Goal: Task Accomplishment & Management: Manage account settings

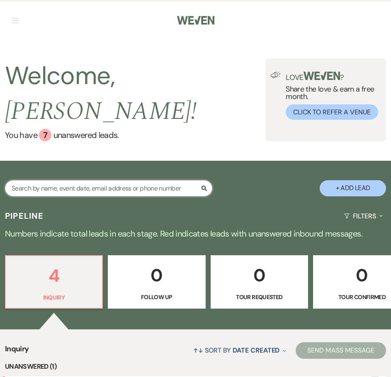
click at [100, 180] on input "text" at bounding box center [108, 188] width 207 height 16
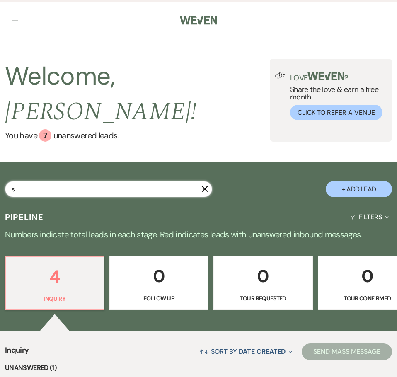
type input "so"
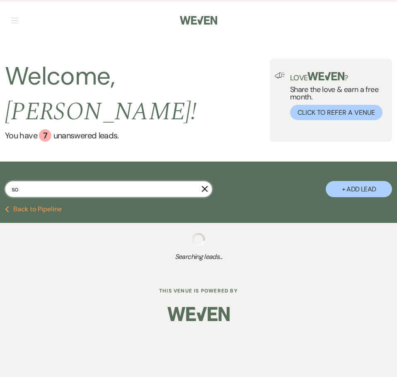
select select "5"
select select "8"
select select "5"
select select "8"
select select "6"
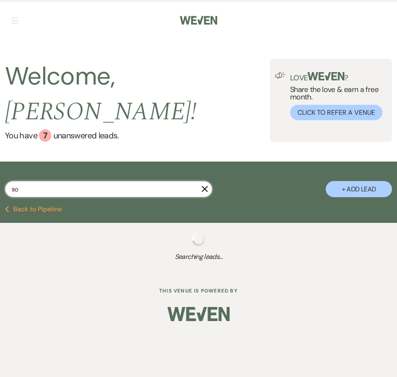
select select "8"
select select "6"
select select "8"
select select "6"
select select "8"
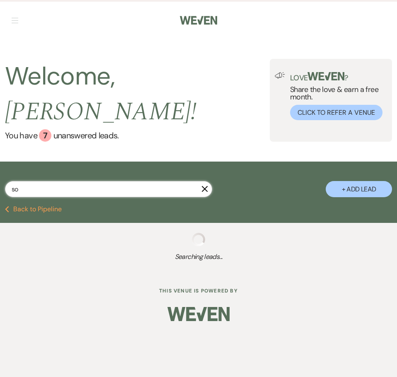
select select "5"
select select "8"
select select "5"
select select "8"
select select "5"
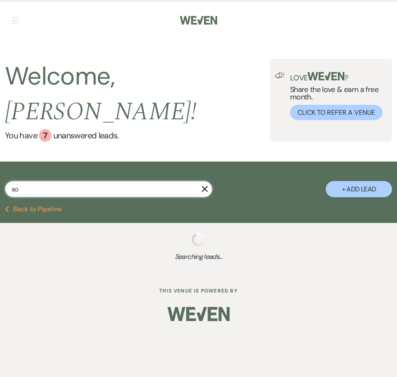
select select "8"
select select "5"
select select "8"
select select "5"
select select "8"
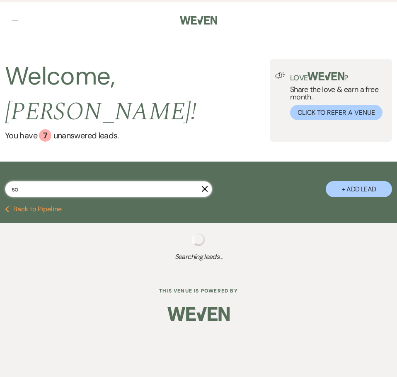
select select "5"
select select "8"
select select "5"
select select "8"
select select "5"
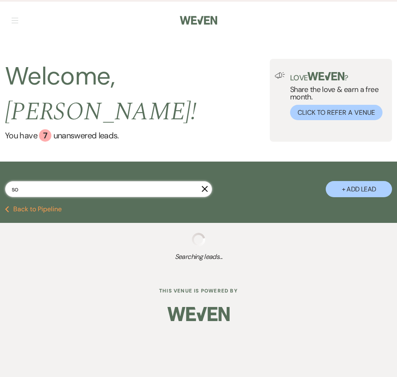
select select "8"
select select "5"
select select "8"
select select "7"
select select "8"
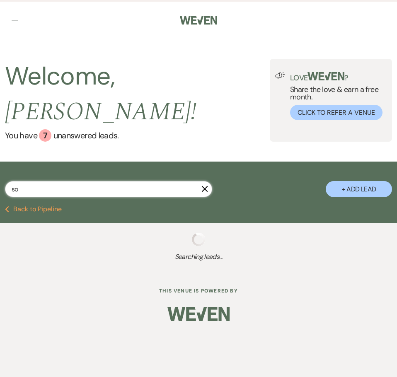
select select "5"
select select "8"
select select "6"
select select "8"
select select "5"
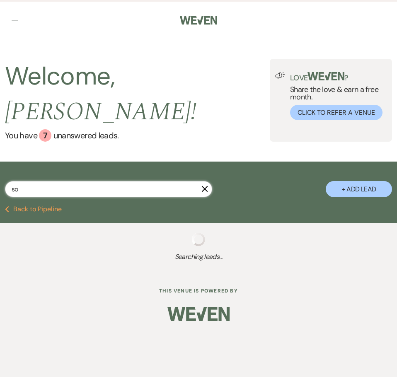
select select "8"
select select "5"
select select "8"
select select "5"
select select "8"
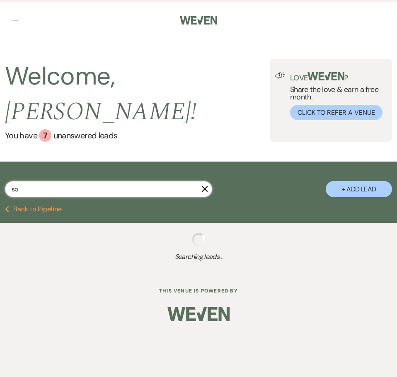
select select "5"
select select "8"
select select "5"
select select "8"
select select "5"
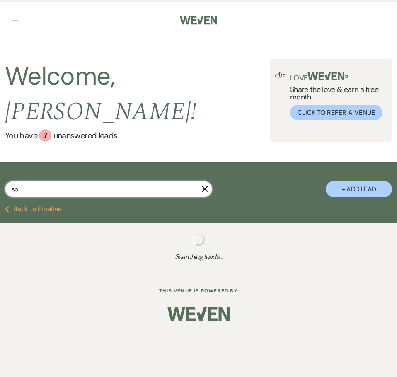
select select "8"
select select "5"
select select "8"
select select "6"
select select "8"
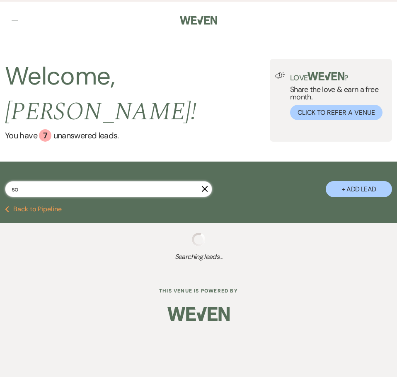
select select "5"
select select "8"
select select "5"
select select "8"
select select "5"
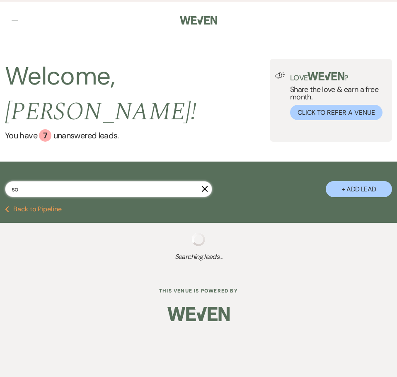
select select "8"
select select "5"
select select "8"
select select "3"
select select "8"
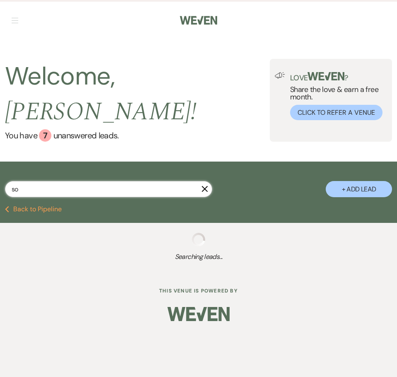
select select "5"
select select "8"
select select "5"
select select "8"
select select "5"
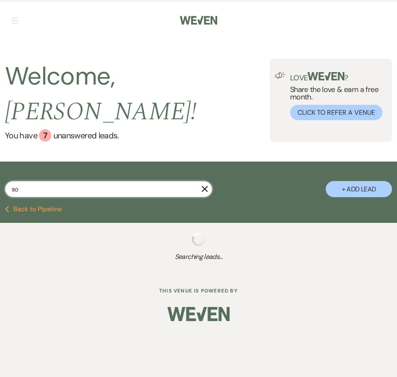
select select "8"
select select "9"
select select "8"
select select "5"
select select "8"
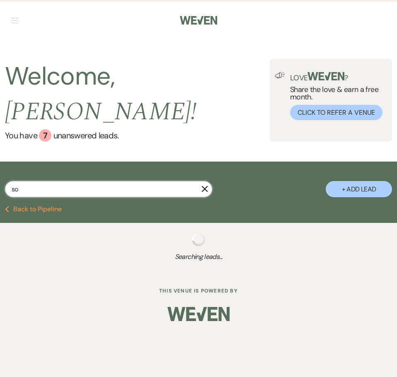
select select "5"
select select "8"
select select "4"
select select "8"
select select "6"
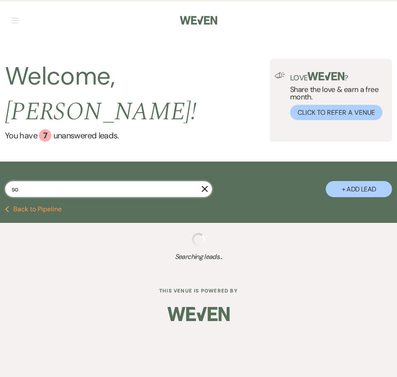
select select "8"
select select "3"
select select "8"
select select "5"
select select "8"
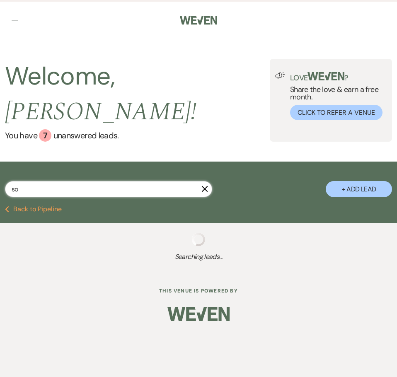
select select "5"
select select "8"
select select "5"
select select "8"
select select "6"
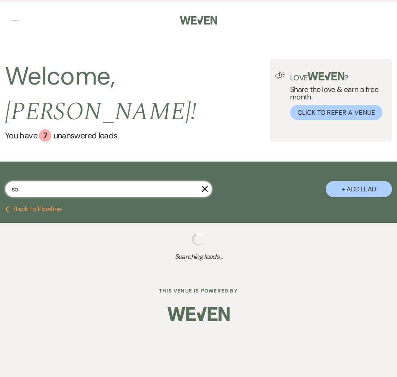
select select "8"
select select "5"
select select "8"
select select "6"
select select "8"
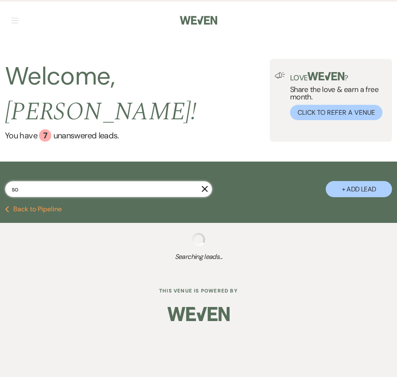
select select "6"
select select "8"
select select "5"
select select "8"
select select "5"
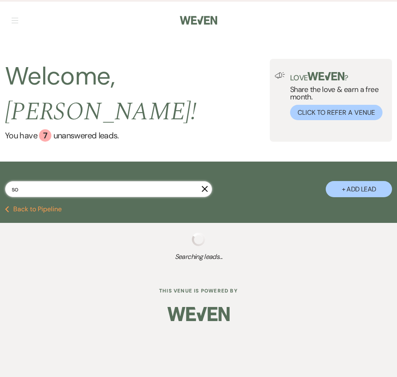
select select "8"
select select "5"
select select "8"
select select "6"
select select "8"
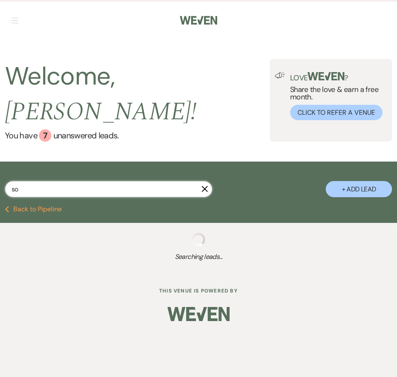
select select "5"
select select "8"
select select "5"
select select "8"
select select "6"
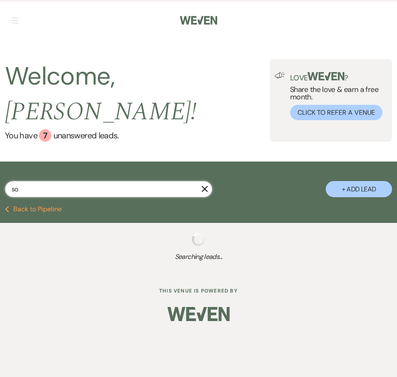
select select "8"
select select "3"
select select "8"
select select "5"
select select "8"
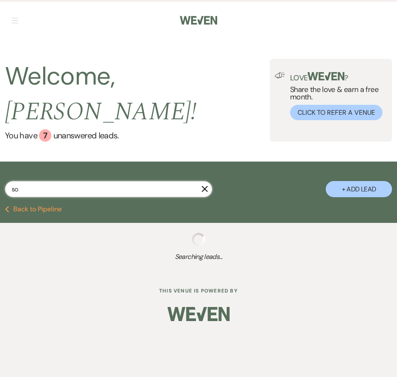
select select "5"
select select "8"
select select "2"
select select "8"
select select "10"
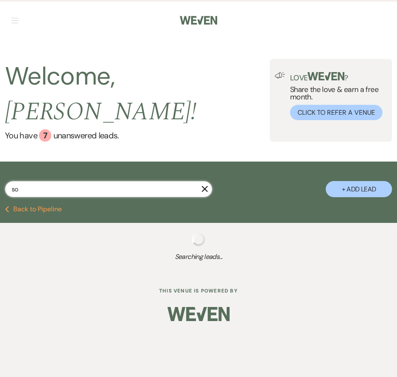
select select "8"
select select "5"
select select "8"
select select "4"
select select "8"
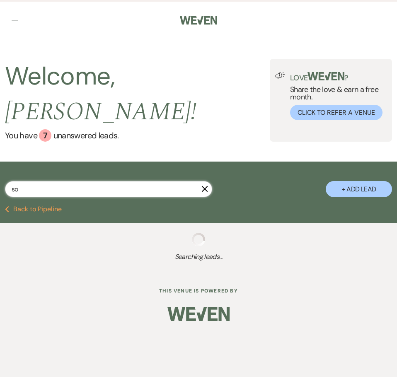
select select "2"
select select "8"
select select "5"
select select "8"
select select "6"
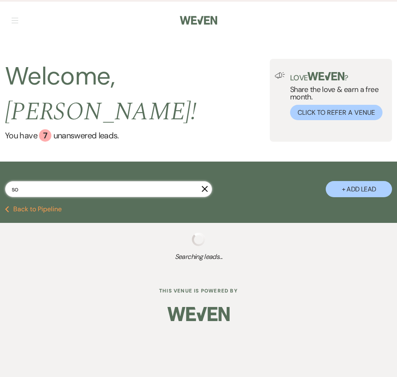
select select "8"
select select "6"
select select "8"
select select "2"
select select "8"
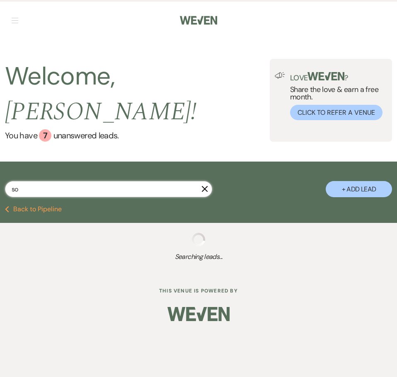
select select "5"
select select "8"
select select "5"
select select "8"
select select "5"
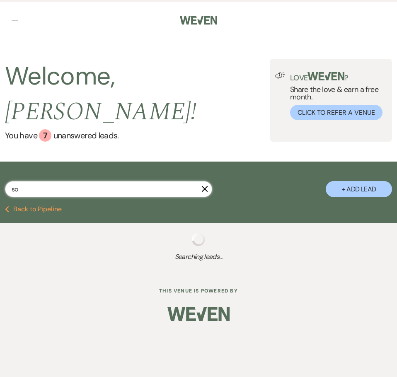
select select "8"
select select "10"
select select "8"
select select "5"
select select "8"
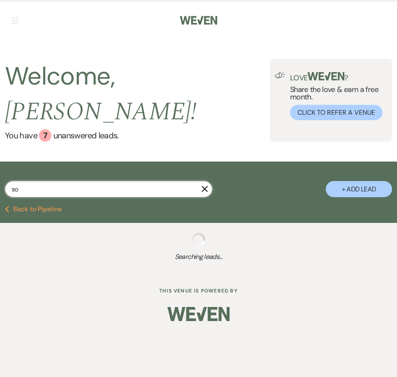
select select "3"
select select "8"
select select "5"
select select "8"
select select "5"
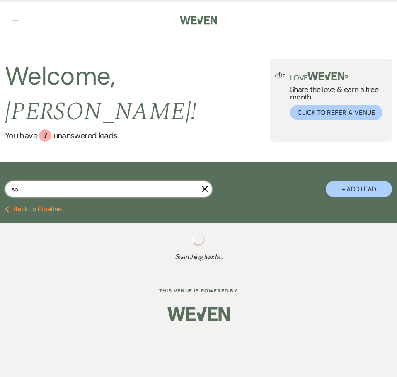
select select "8"
select select "7"
select select "8"
select select "5"
select select "8"
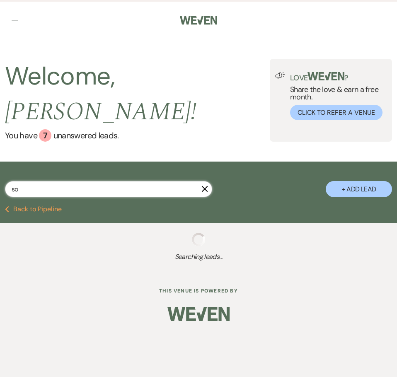
select select "6"
select select "8"
select select "5"
select select "8"
select select "5"
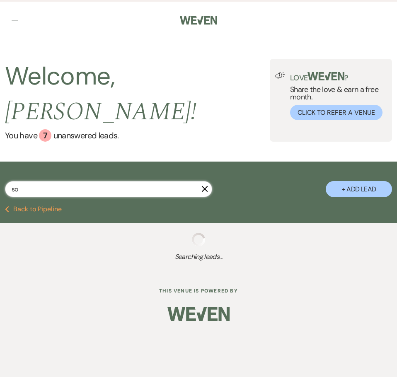
select select "8"
select select "4"
select select "8"
select select "5"
select select "8"
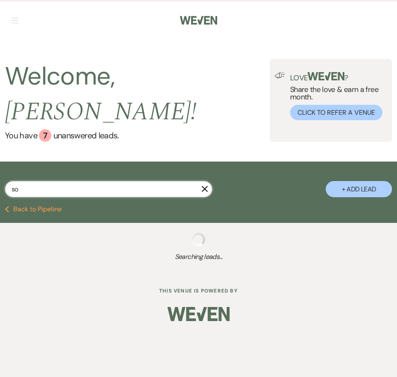
select select "5"
select select "8"
select select "6"
select select "8"
select select "5"
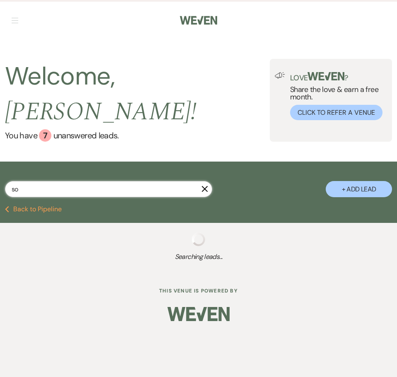
select select "8"
select select "5"
select select "8"
select select "3"
select select "8"
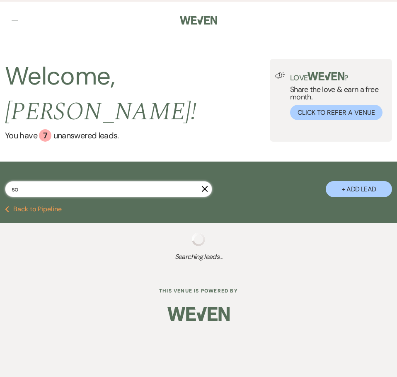
select select "11"
select select "8"
select select "5"
select select "8"
select select "5"
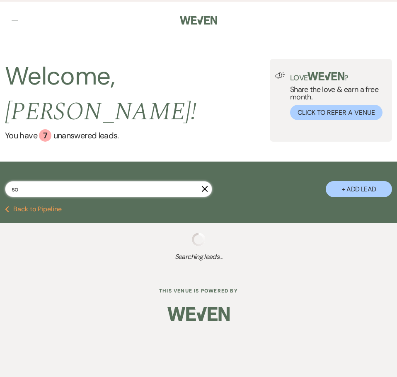
select select "8"
select select "5"
select select "8"
select select "5"
select select "8"
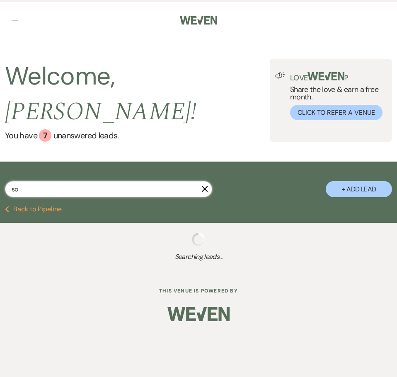
select select "5"
select select "8"
select select "5"
select select "8"
select select "5"
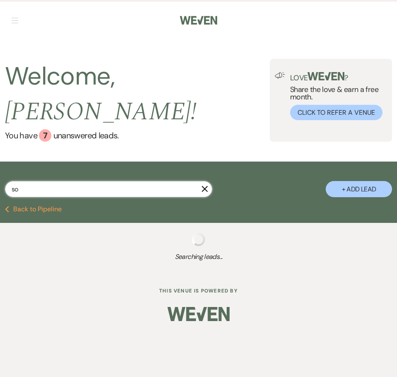
select select "8"
select select "5"
select select "8"
select select "5"
select select "8"
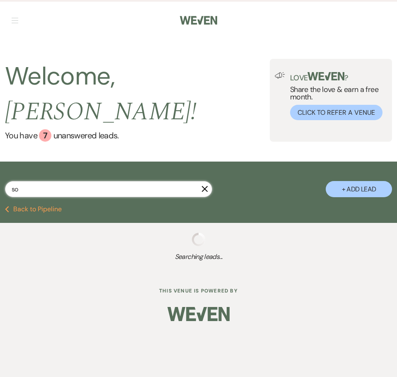
select select "5"
select select "8"
select select "5"
select select "8"
select select "5"
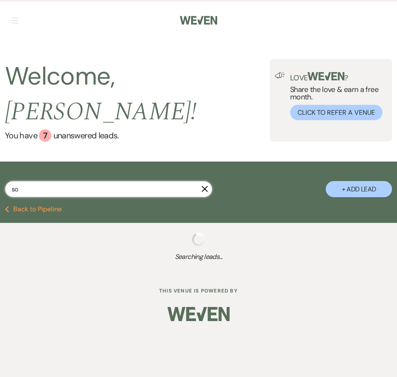
select select "8"
select select "5"
select select "8"
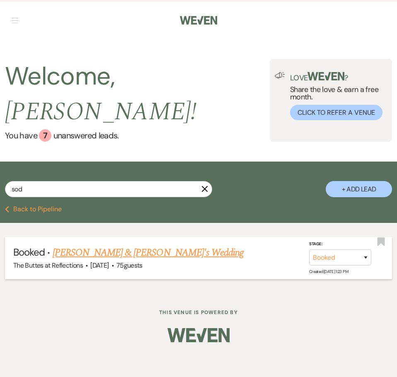
click at [110, 245] on link "[PERSON_NAME] & [PERSON_NAME]'s Wedding" at bounding box center [148, 252] width 191 height 15
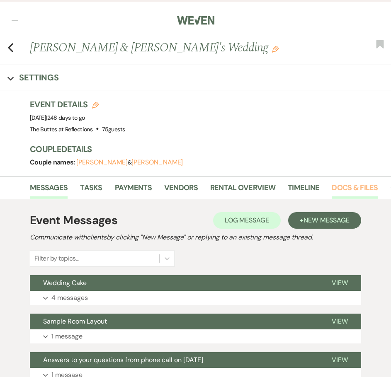
click at [358, 188] on link "Docs & Files" at bounding box center [354, 190] width 46 height 17
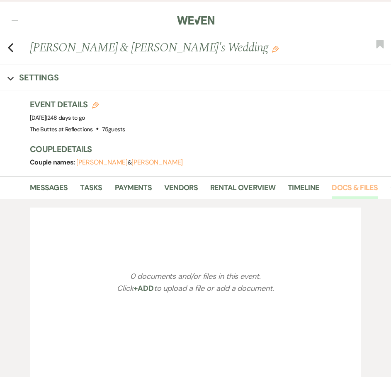
click at [358, 188] on link "Docs & Files" at bounding box center [354, 190] width 46 height 17
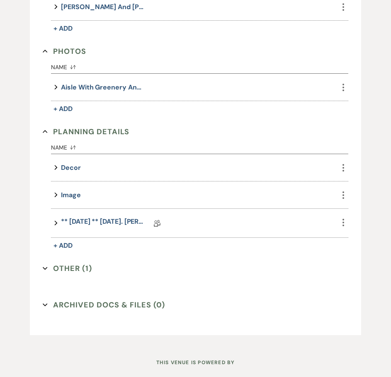
scroll to position [331, 0]
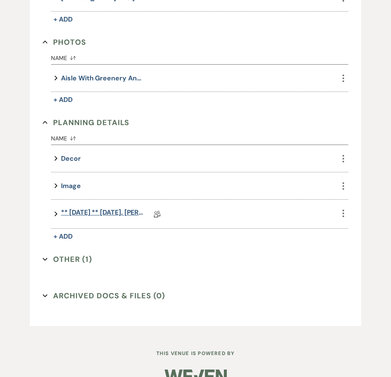
click at [106, 212] on link "** [DATE] ** [DATE]. [PERSON_NAME] Sunset Wedding Details" at bounding box center [102, 214] width 83 height 13
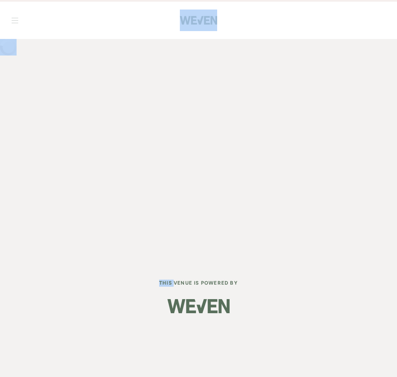
click at [106, 212] on div "Dashboard Manage Venues Expand The Buttes at Reflections Bookings To Do Analyti…" at bounding box center [198, 132] width 397 height 264
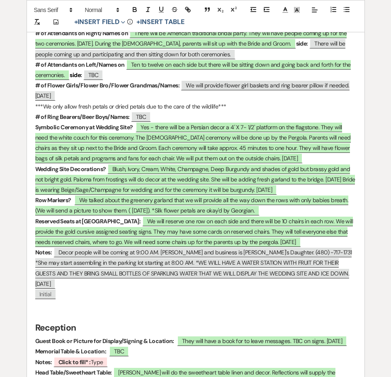
scroll to position [994, 0]
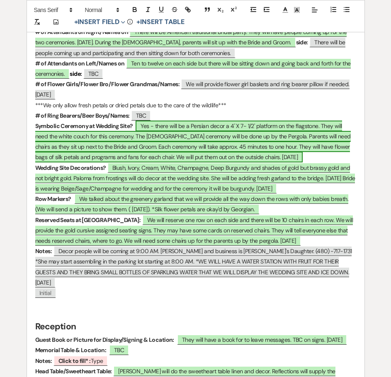
drag, startPoint x: 140, startPoint y: 109, endPoint x: 251, endPoint y: 141, distance: 115.2
click at [251, 141] on span "Yes - there will be a Persian decor a 4' X 7- 1/2' platform on the flagstone. T…" at bounding box center [192, 142] width 315 height 42
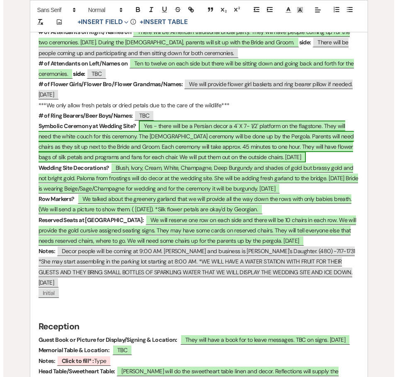
scroll to position [995, 0]
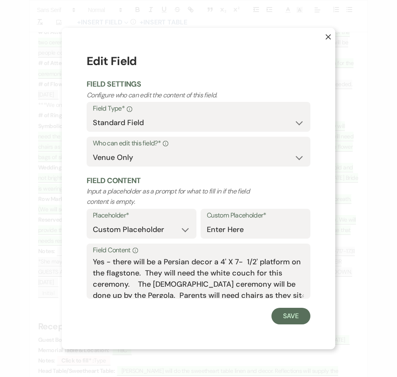
drag, startPoint x: 91, startPoint y: 264, endPoint x: 210, endPoint y: 265, distance: 119.3
click at [210, 265] on div "Field Content Info Yes - there will be a Persian decor a 4' X 7- 1/2' platform …" at bounding box center [199, 271] width 224 height 55
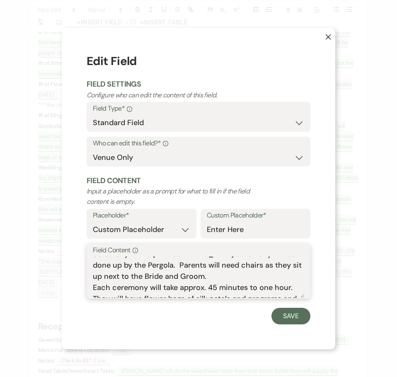
scroll to position [59, 0]
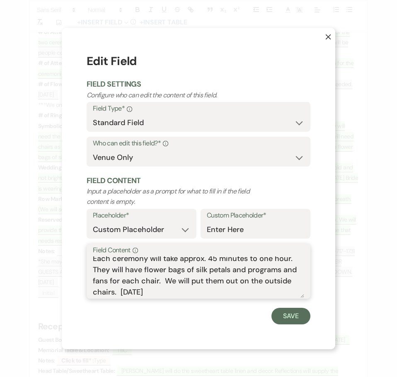
drag, startPoint x: 112, startPoint y: 260, endPoint x: 290, endPoint y: 303, distance: 183.3
click at [290, 303] on form "Edit Field Field Settings Configure who can edit the content of this field. Fie…" at bounding box center [199, 188] width 224 height 271
drag, startPoint x: 317, startPoint y: 226, endPoint x: 317, endPoint y: 219, distance: 7.5
click at [317, 226] on div "X Edit Field Field Settings Configure who can edit the content of this field. F…" at bounding box center [198, 188] width 273 height 321
click at [327, 34] on icon "X" at bounding box center [328, 37] width 6 height 6
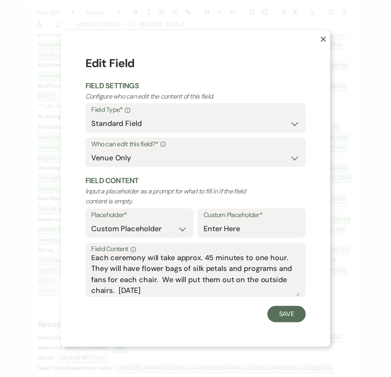
scroll to position [994, 0]
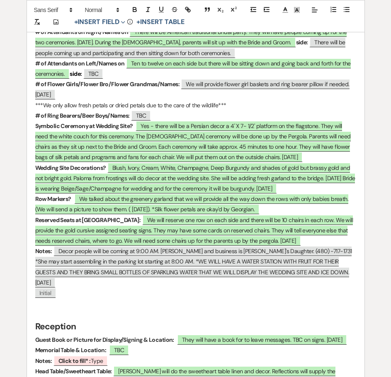
click at [162, 288] on p "﻿ Initial ﻿" at bounding box center [195, 293] width 321 height 10
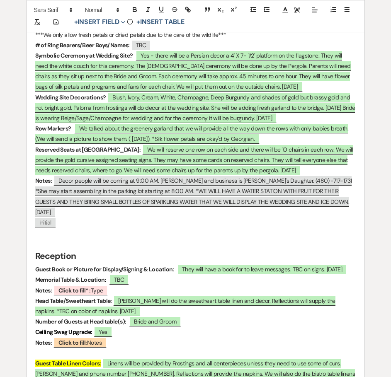
scroll to position [1077, 0]
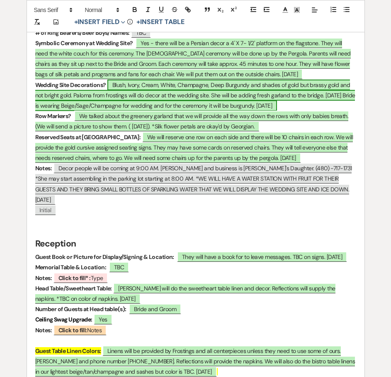
click at [121, 80] on span "Blush, Ivory, Cream, White, Champagne, Deep Burgundy and shades of gold but bra…" at bounding box center [195, 95] width 320 height 31
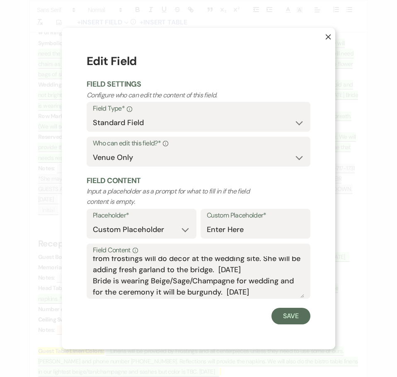
scroll to position [0, 0]
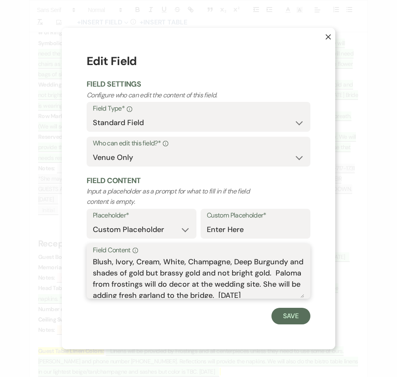
drag, startPoint x: 94, startPoint y: 282, endPoint x: 285, endPoint y: 285, distance: 191.4
click at [285, 285] on textarea "Blush, Ivory, Cream, White, Champagne, Deep Burgundy and shades of gold but bra…" at bounding box center [198, 276] width 211 height 41
click at [329, 36] on use "button" at bounding box center [328, 36] width 5 height 5
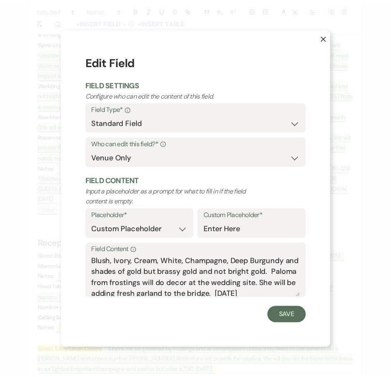
scroll to position [1077, 0]
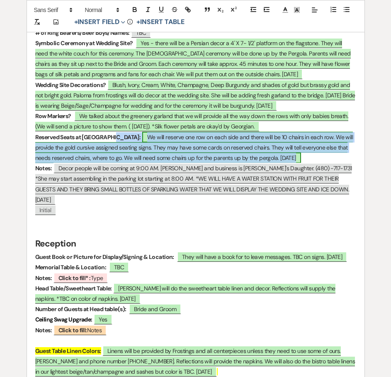
click at [128, 132] on span "We will reserve one row on each side and there will be 10 chairs in each row. W…" at bounding box center [194, 147] width 318 height 31
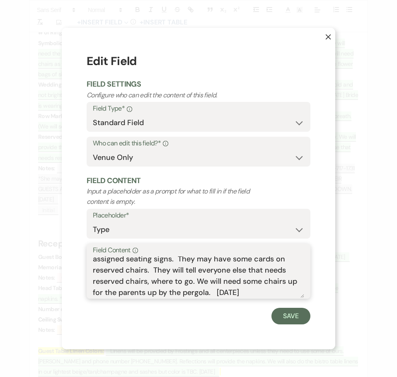
scroll to position [26, 0]
drag, startPoint x: 93, startPoint y: 261, endPoint x: 271, endPoint y: 302, distance: 182.1
click at [271, 302] on form "Edit Field Field Settings Configure who can edit the content of this field. Fie…" at bounding box center [199, 188] width 224 height 271
click at [328, 36] on icon "X" at bounding box center [328, 37] width 6 height 6
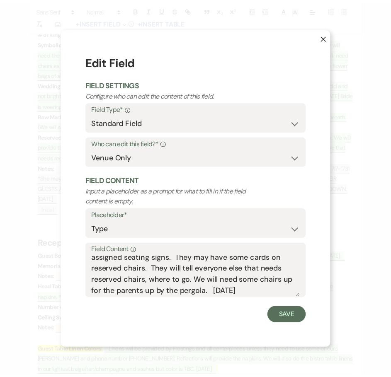
scroll to position [1077, 0]
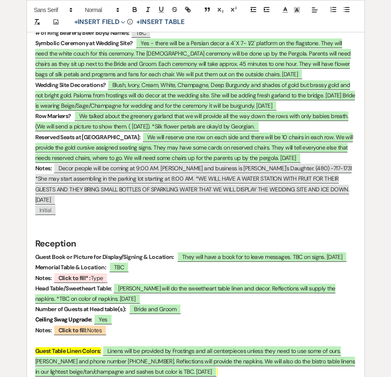
click at [182, 205] on p "﻿ Initial ﻿" at bounding box center [195, 210] width 321 height 10
click at [322, 226] on p at bounding box center [195, 231] width 321 height 10
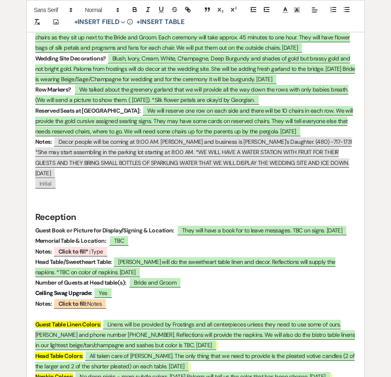
scroll to position [1119, 0]
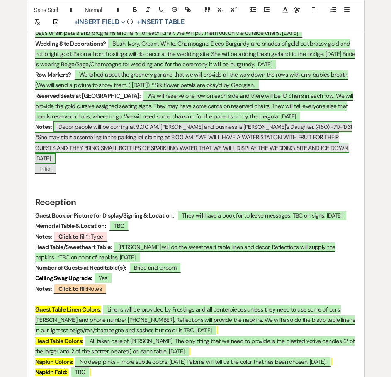
click at [56, 121] on span "Decor people will be coming at 9:00 AM. [PERSON_NAME] and business is [PERSON_N…" at bounding box center [193, 142] width 317 height 42
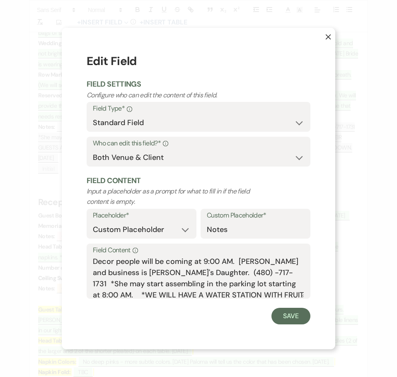
scroll to position [0, 0]
drag, startPoint x: 92, startPoint y: 261, endPoint x: 179, endPoint y: 276, distance: 89.1
click at [179, 276] on div "Field Content Info Decor people will be coming at 9:00 AM. [PERSON_NAME] and bu…" at bounding box center [199, 271] width 224 height 55
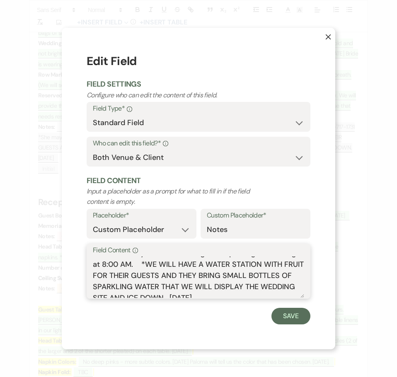
scroll to position [37, 0]
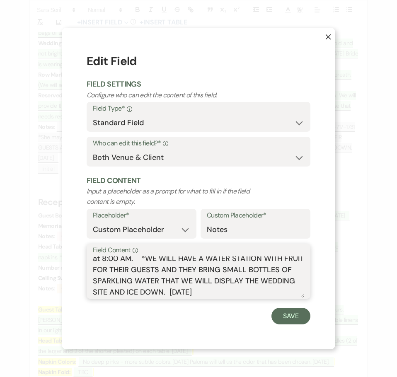
drag, startPoint x: 93, startPoint y: 260, endPoint x: 256, endPoint y: 306, distance: 169.2
click at [256, 306] on form "Edit Field Field Settings Configure who can edit the content of this field. Fie…" at bounding box center [199, 188] width 224 height 271
click at [329, 35] on icon "X" at bounding box center [328, 37] width 6 height 6
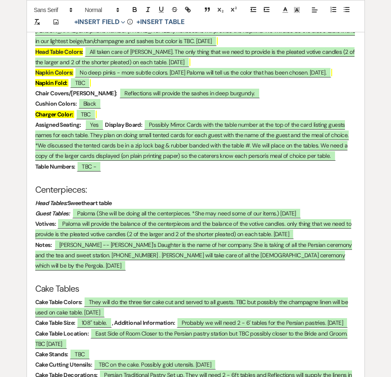
scroll to position [1409, 0]
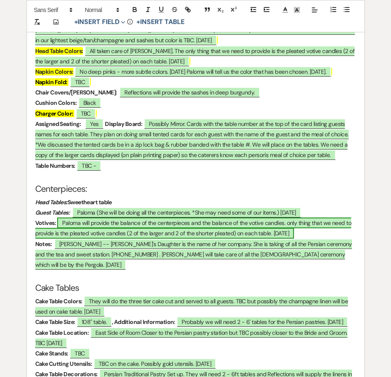
click at [70, 230] on span "Paloma will provide the balance of the centerpieces and the balance of the voti…" at bounding box center [193, 228] width 316 height 21
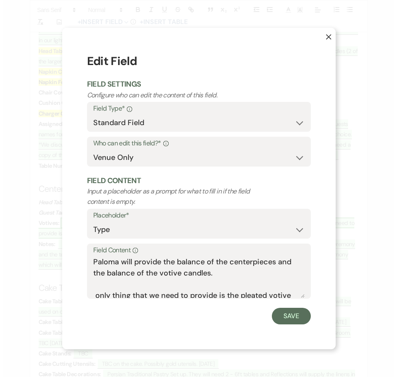
scroll to position [1409, 0]
click at [328, 37] on use "button" at bounding box center [328, 36] width 5 height 5
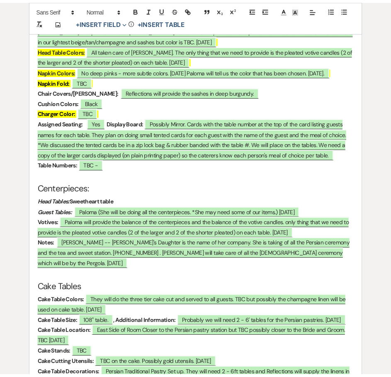
scroll to position [1409, 0]
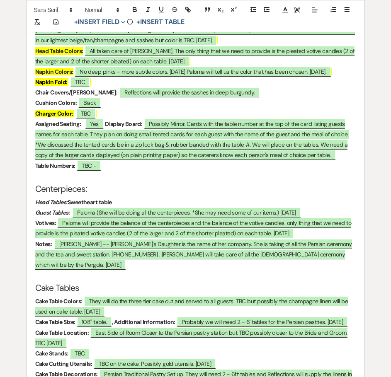
click at [324, 230] on p "Votives: ﻿ Paloma will provide the balance of the centerpieces and the balance …" at bounding box center [195, 228] width 321 height 21
click at [190, 172] on p at bounding box center [195, 176] width 321 height 10
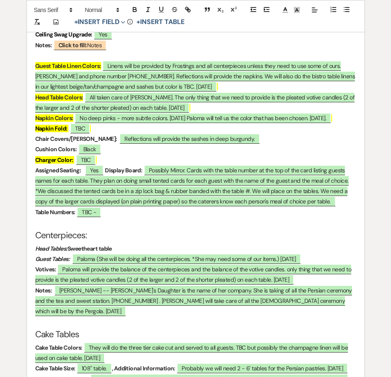
scroll to position [1141, 0]
